Goal: Find specific page/section: Find specific page/section

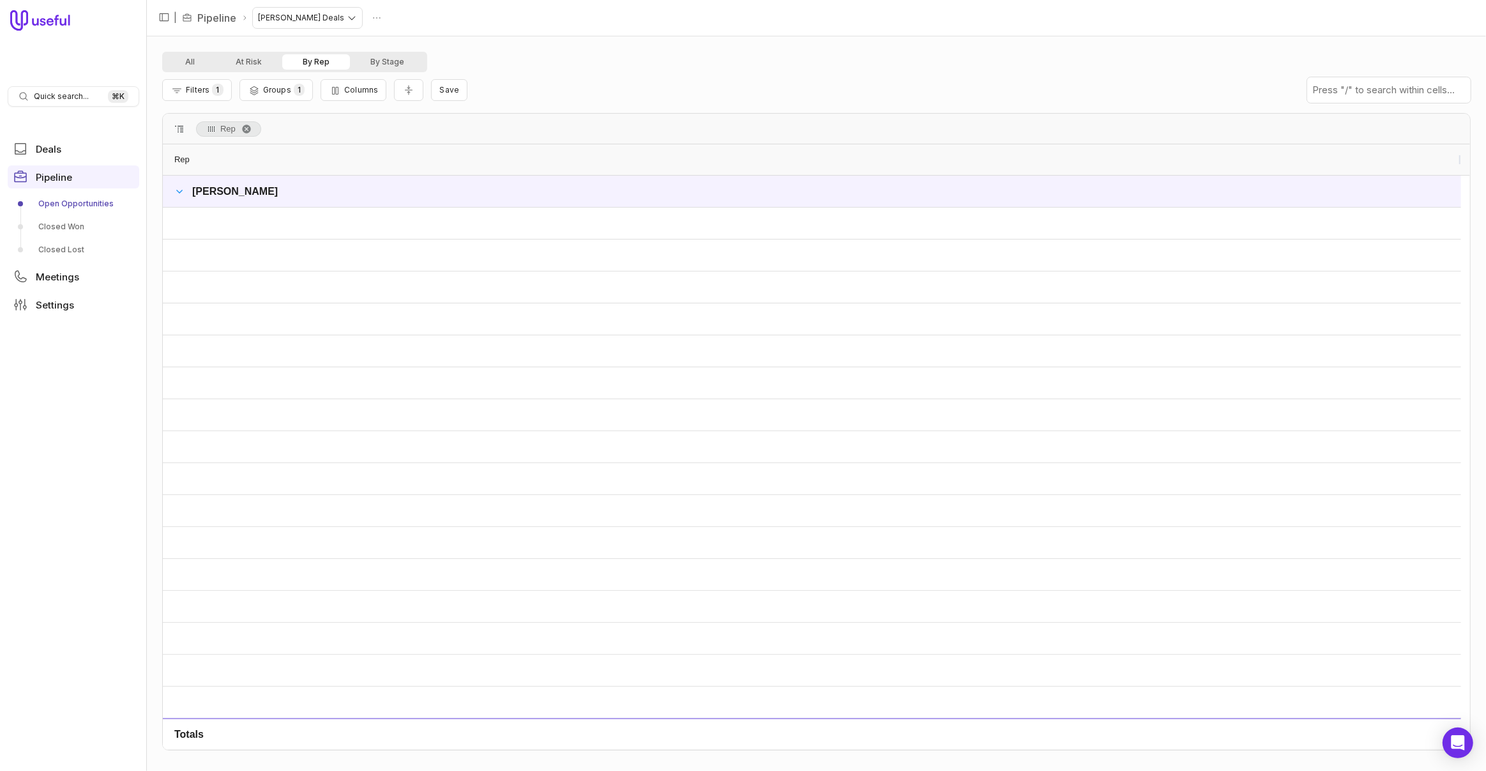
click at [181, 194] on span at bounding box center [179, 192] width 10 height 10
click at [174, 63] on button "All" at bounding box center [190, 61] width 50 height 15
click at [195, 64] on button "All" at bounding box center [190, 61] width 50 height 15
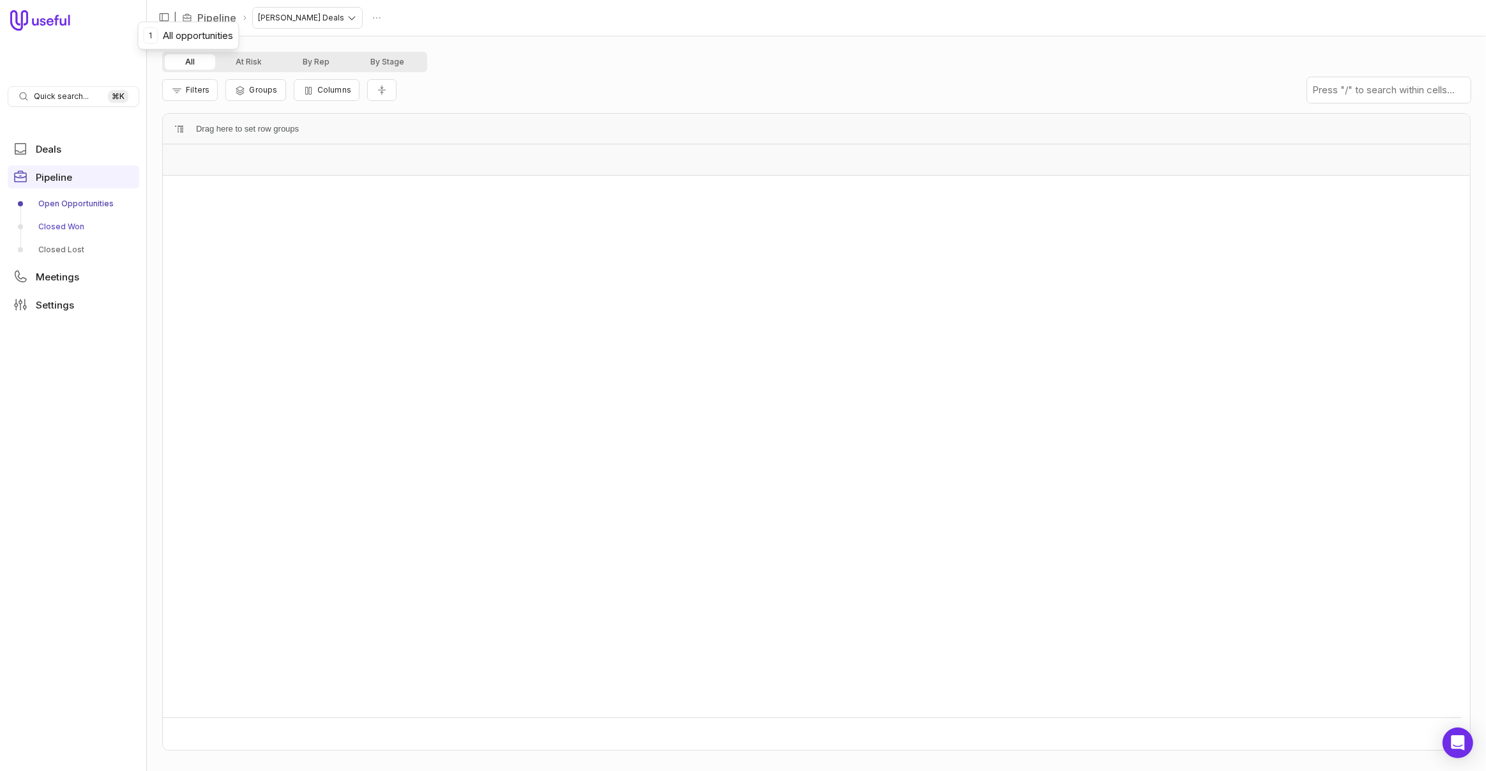
click at [50, 225] on link "Closed Won" at bounding box center [74, 227] width 132 height 20
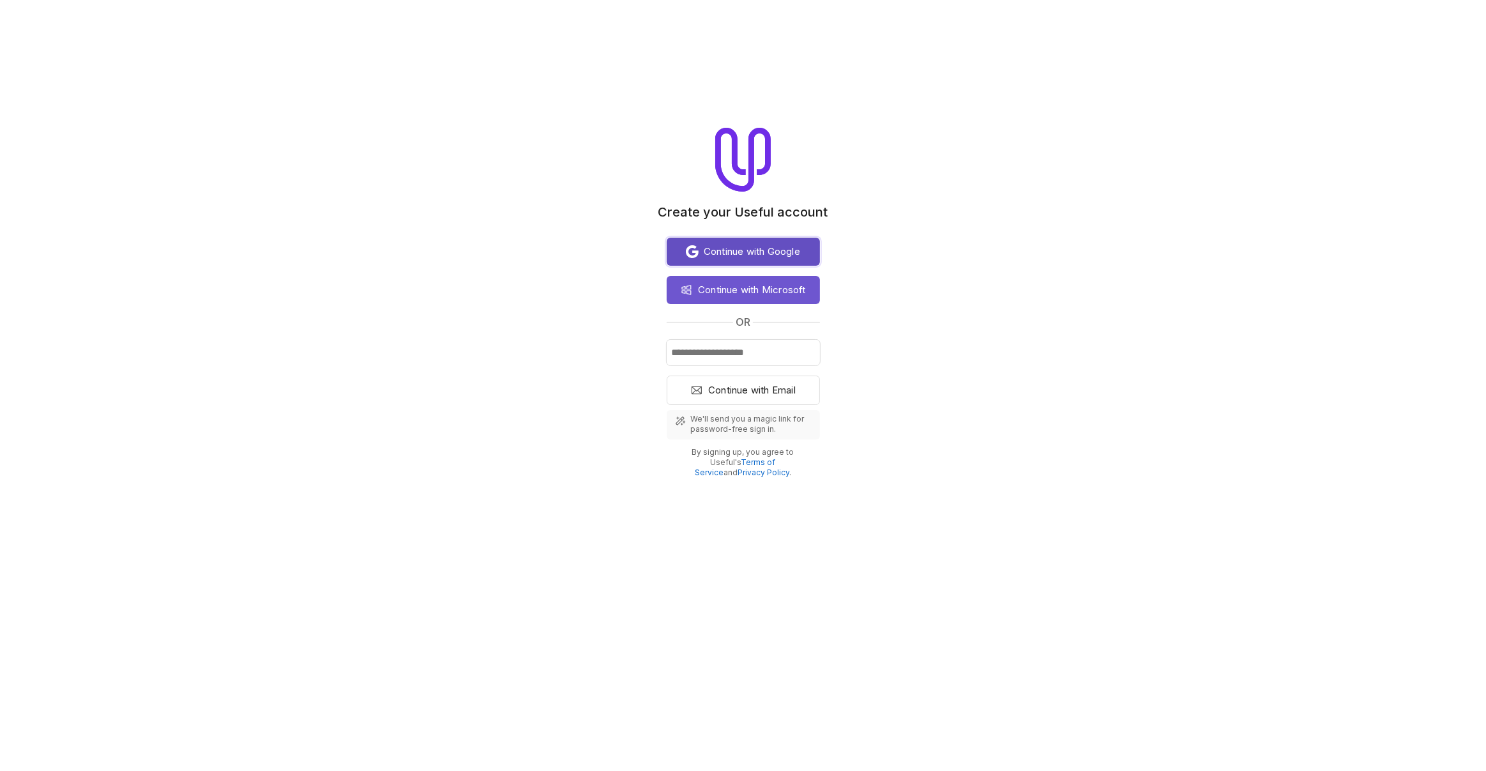
click at [761, 252] on span "Continue with Google" at bounding box center [752, 251] width 96 height 15
click at [788, 252] on span "Continue with Google" at bounding box center [752, 251] width 96 height 15
click at [759, 254] on span "Continue with Google" at bounding box center [752, 251] width 96 height 15
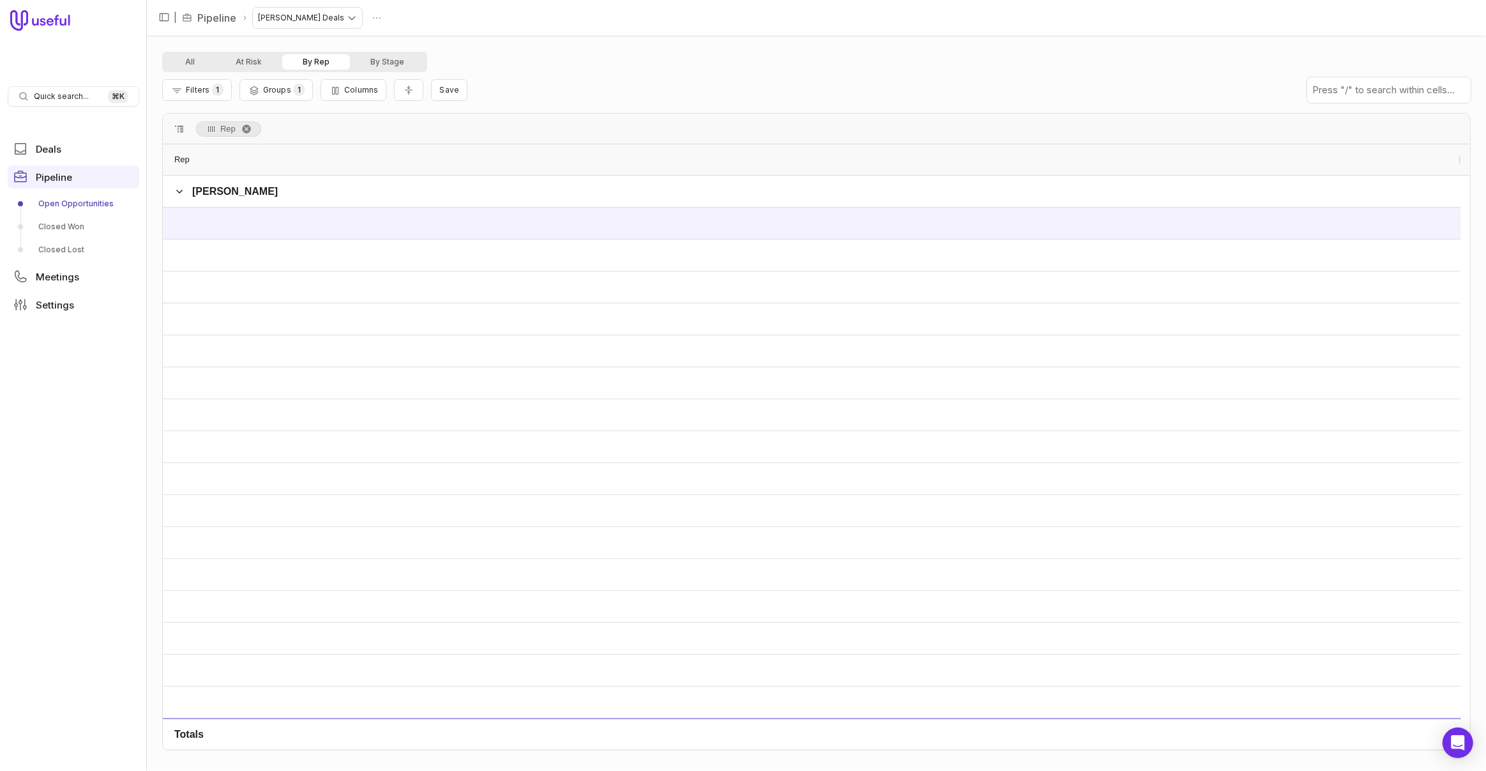
drag, startPoint x: 240, startPoint y: 222, endPoint x: 247, endPoint y: 223, distance: 7.8
click at [240, 222] on div at bounding box center [812, 223] width 1298 height 31
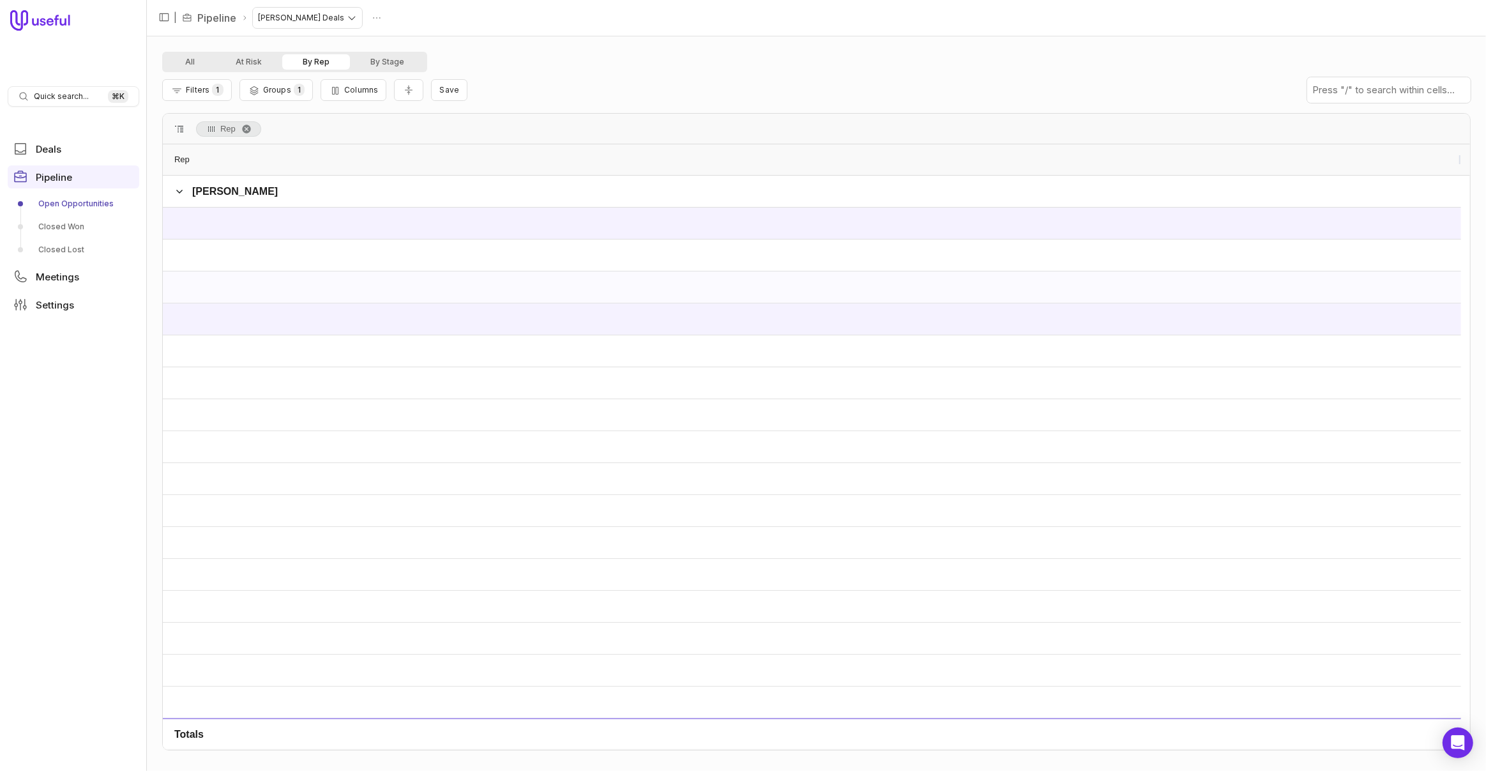
click at [422, 321] on div at bounding box center [812, 318] width 1298 height 31
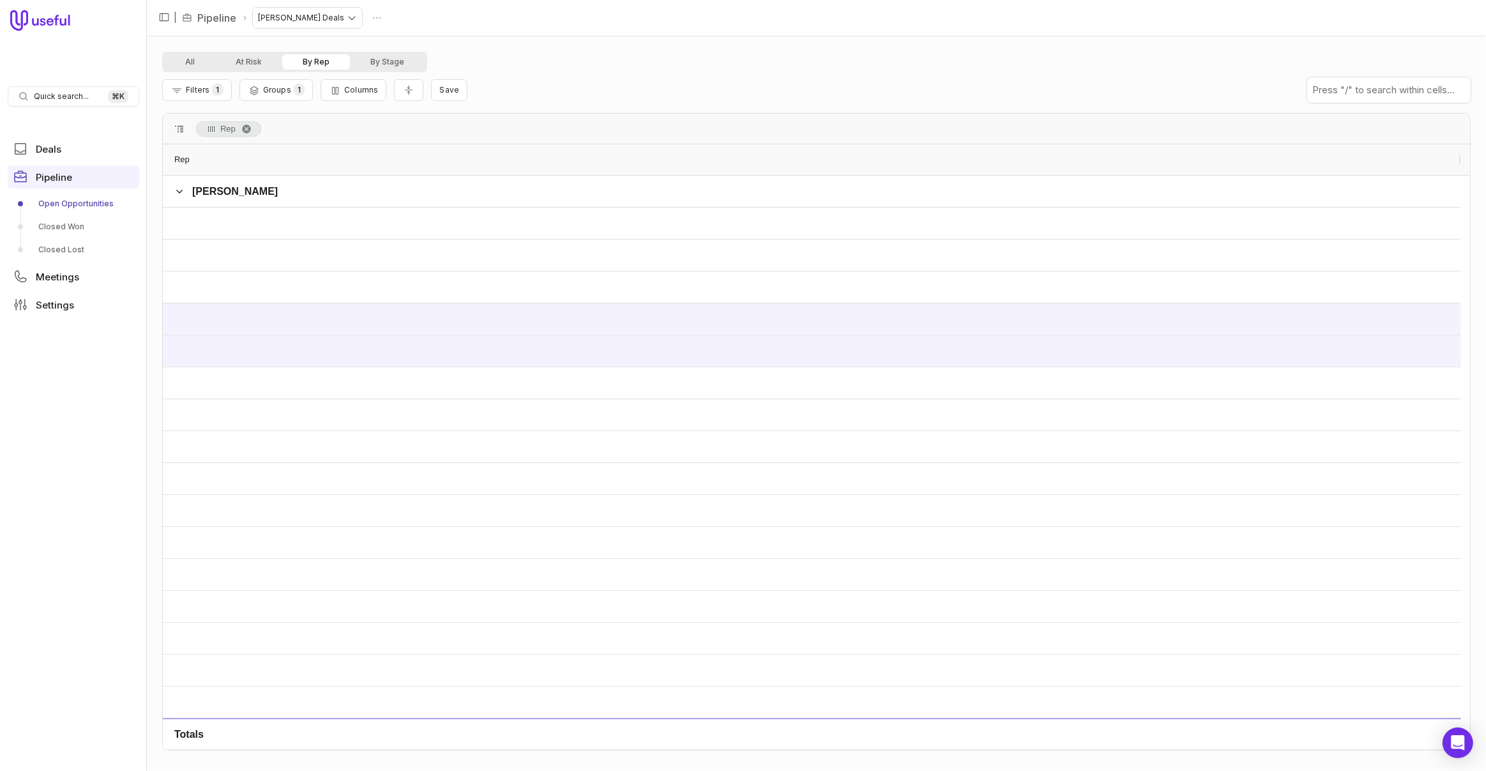
click at [446, 361] on div at bounding box center [812, 350] width 1298 height 31
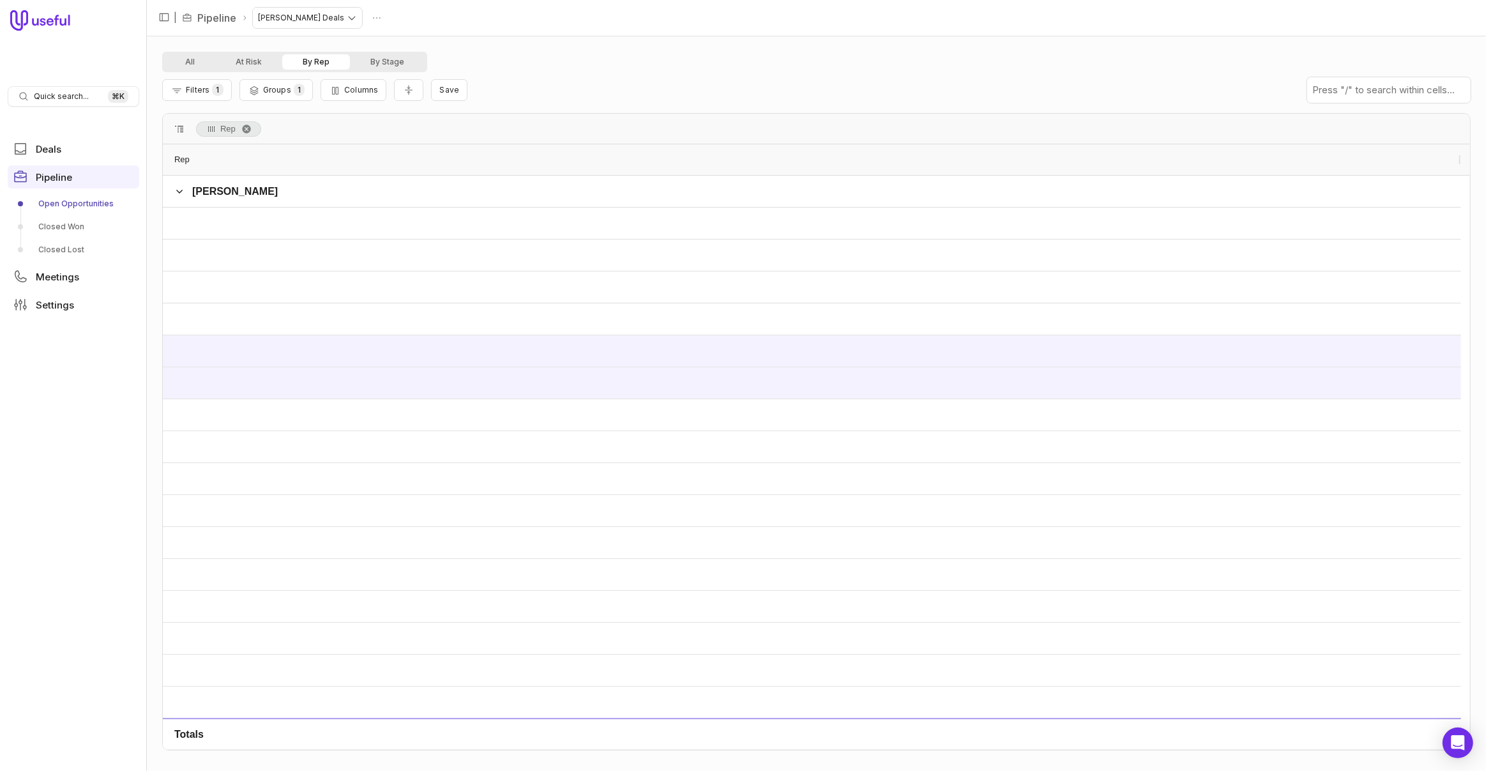
click at [467, 397] on div at bounding box center [812, 382] width 1298 height 31
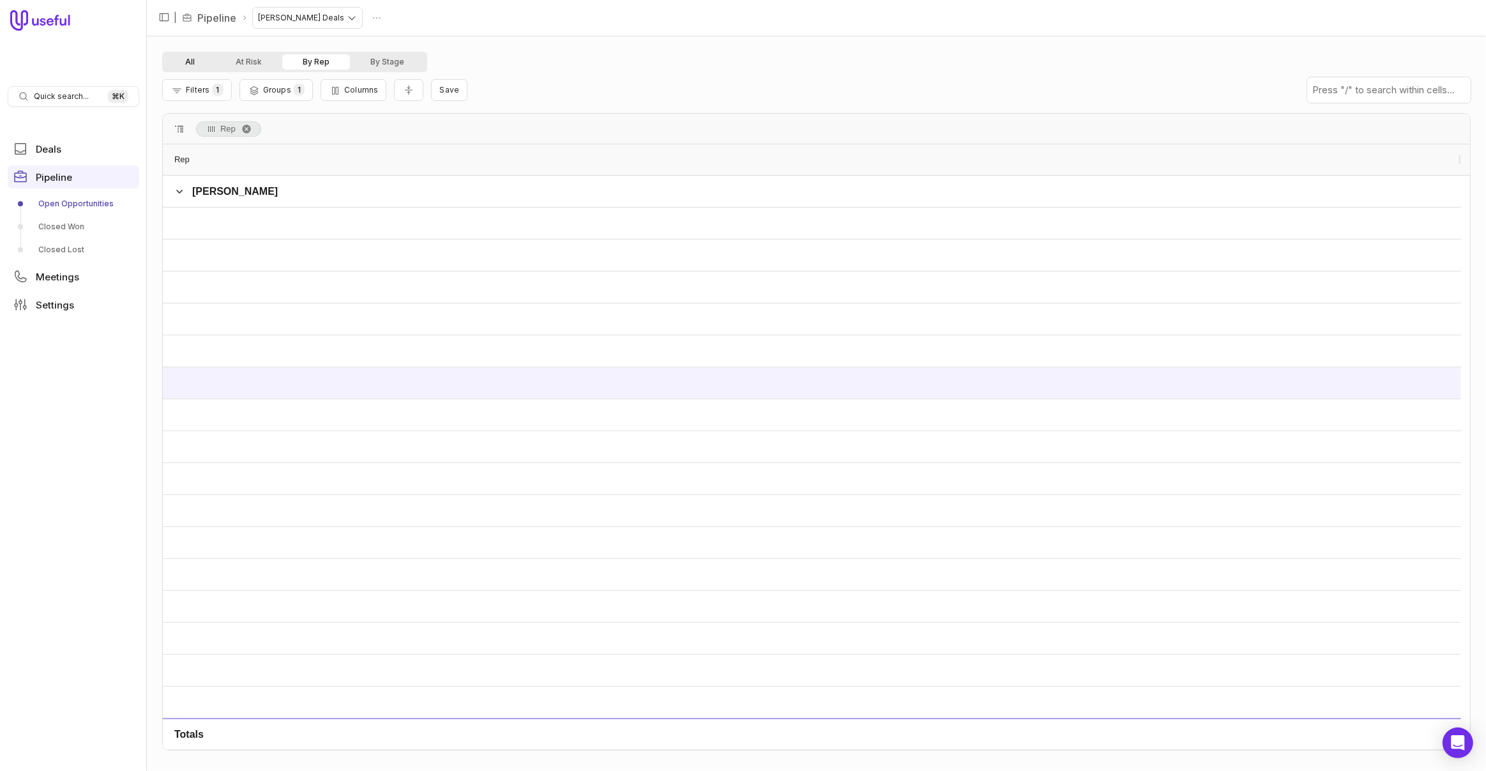
click at [198, 63] on button "All" at bounding box center [190, 61] width 50 height 15
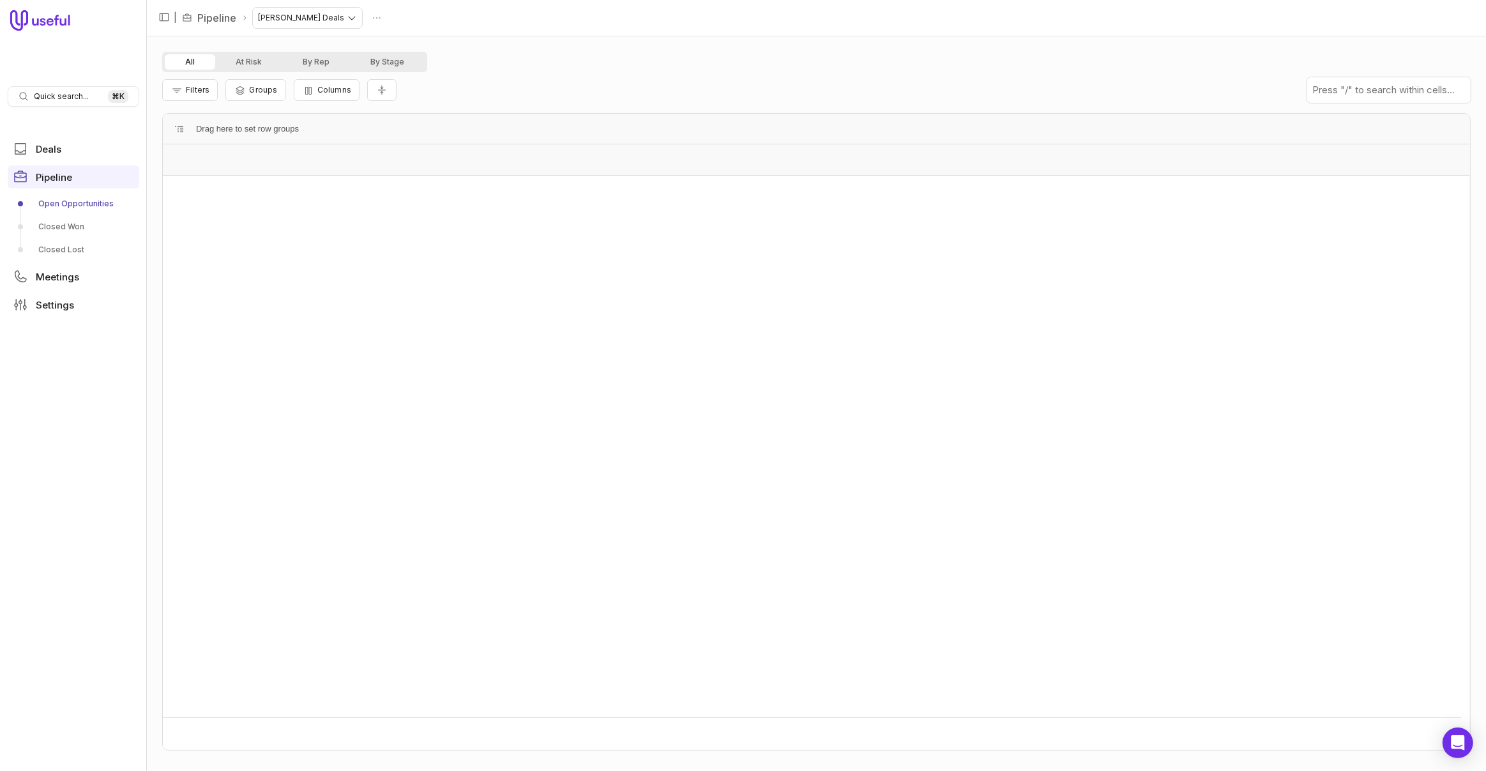
drag, startPoint x: 266, startPoint y: 137, endPoint x: 271, endPoint y: 178, distance: 41.2
click at [271, 183] on div "Drag here to set row groups Drag here to set column labels to of Page of For Tr…" at bounding box center [816, 431] width 1309 height 637
click at [247, 88] on button "Groups" at bounding box center [255, 90] width 60 height 22
drag, startPoint x: 324, startPoint y: 91, endPoint x: 305, endPoint y: 92, distance: 19.2
click at [324, 91] on span "Columns" at bounding box center [334, 90] width 34 height 10
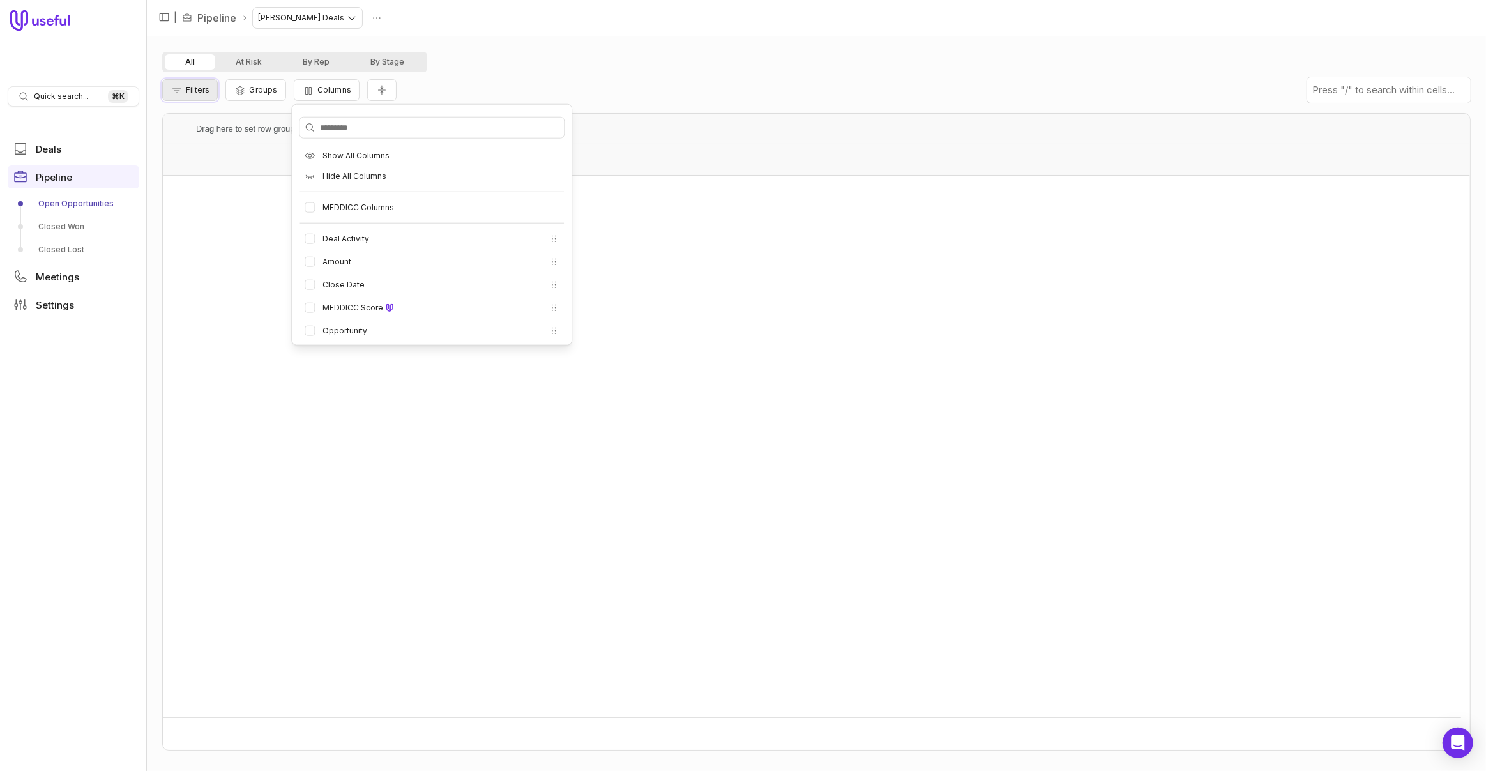
click at [175, 93] on icon "Filter Pipeline" at bounding box center [177, 91] width 13 height 10
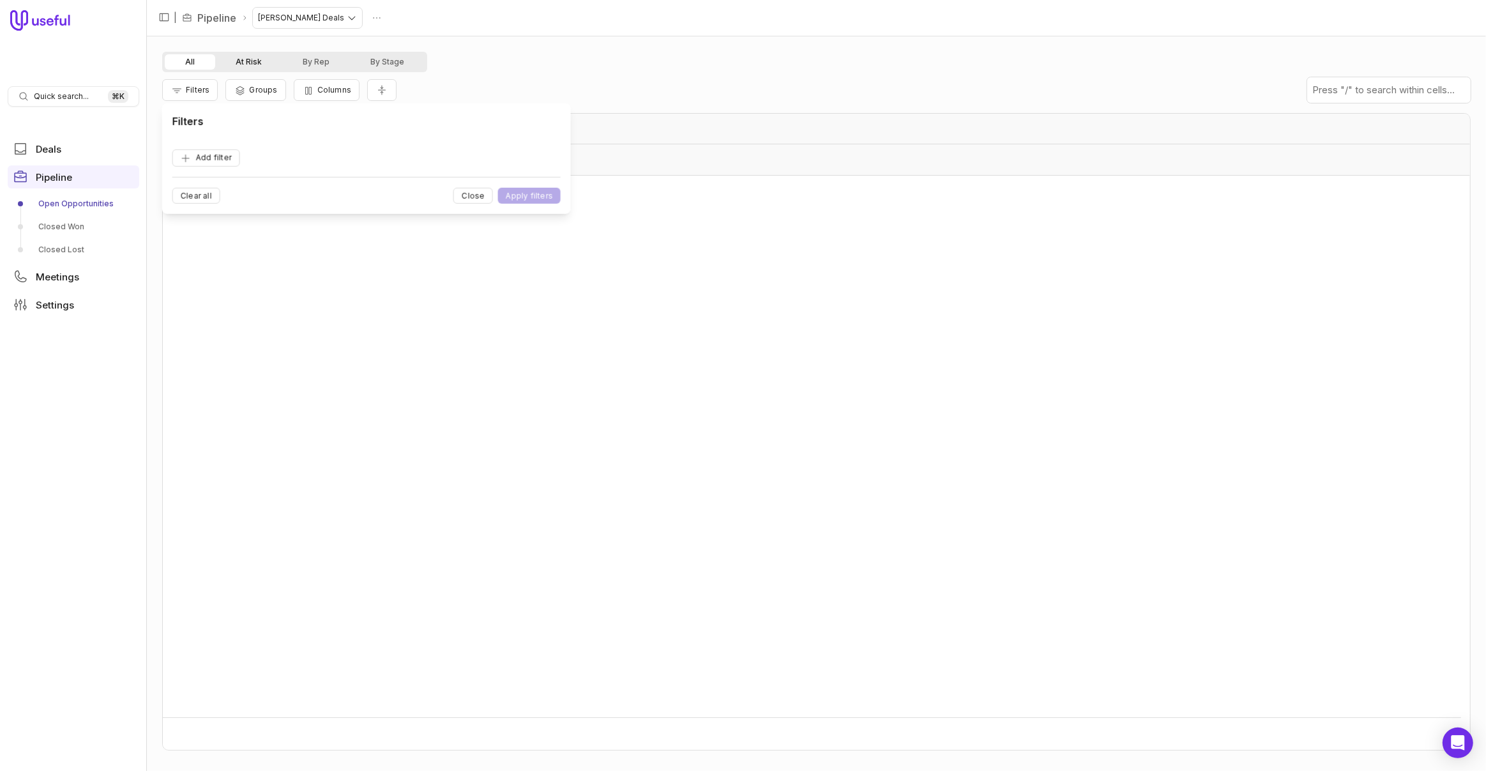
click at [256, 61] on button "At Risk" at bounding box center [248, 61] width 67 height 15
click at [250, 62] on button "At Risk" at bounding box center [248, 61] width 67 height 15
click at [307, 63] on button "By Rep" at bounding box center [316, 61] width 68 height 15
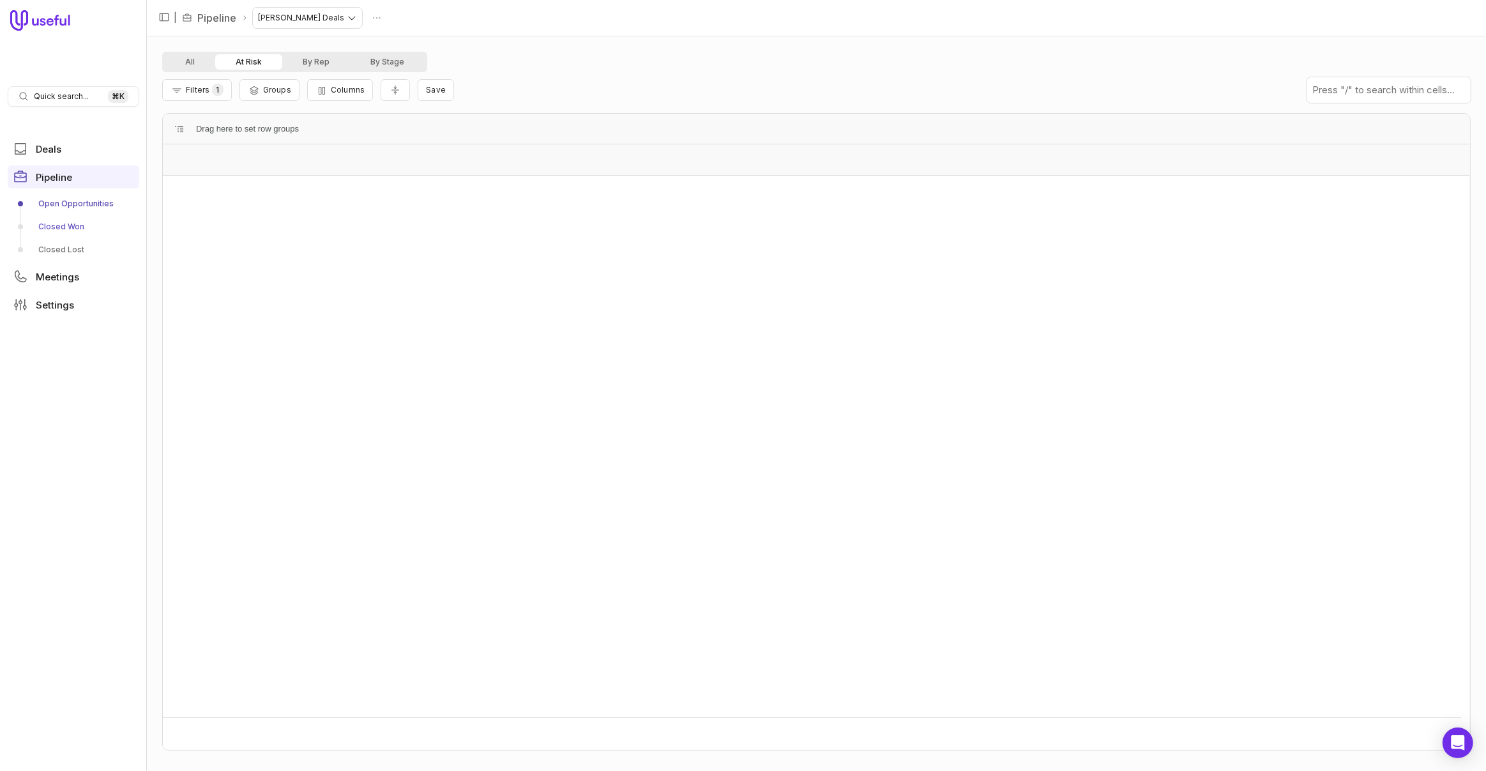
click at [46, 223] on link "Closed Won" at bounding box center [74, 227] width 132 height 20
click at [55, 252] on link "Closed Lost" at bounding box center [74, 250] width 132 height 20
